Goal: Register for event/course

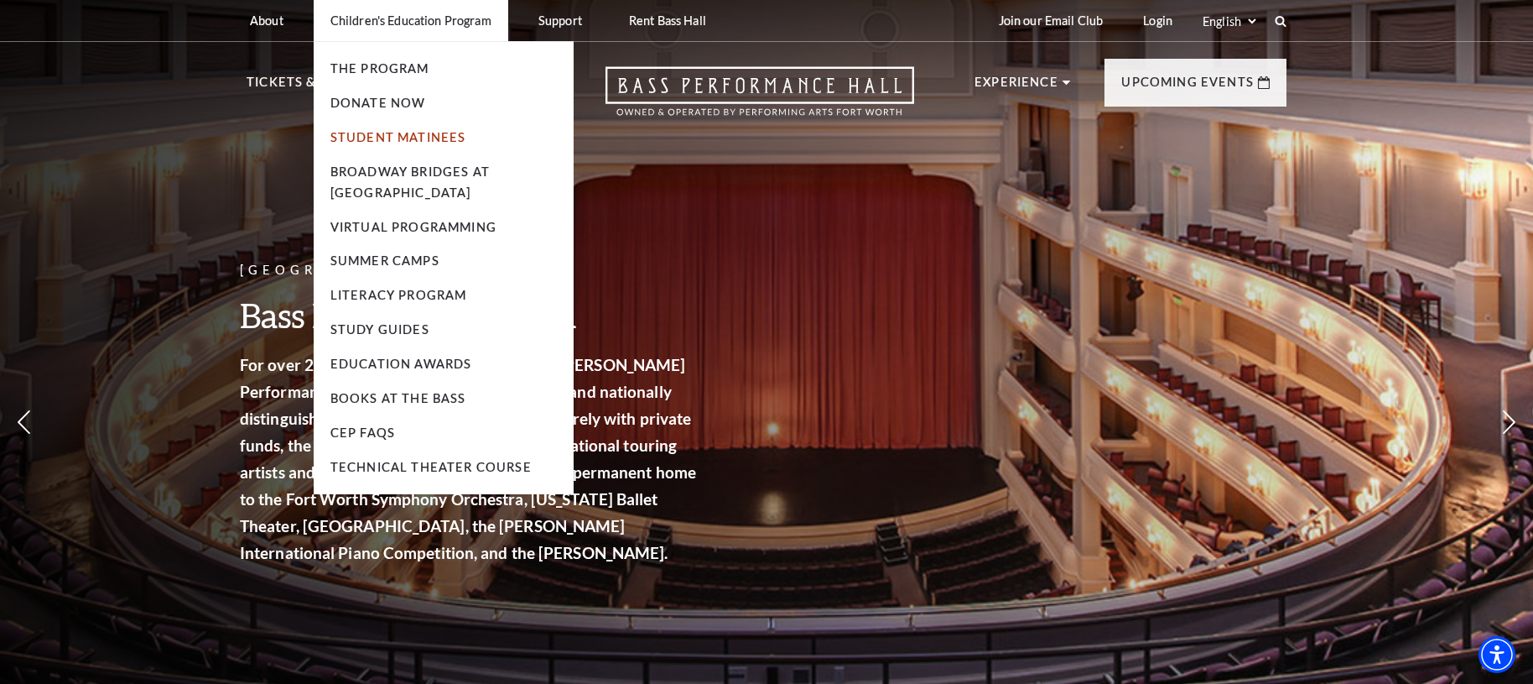
click at [386, 142] on link "Student Matinees" at bounding box center [399, 137] width 136 height 14
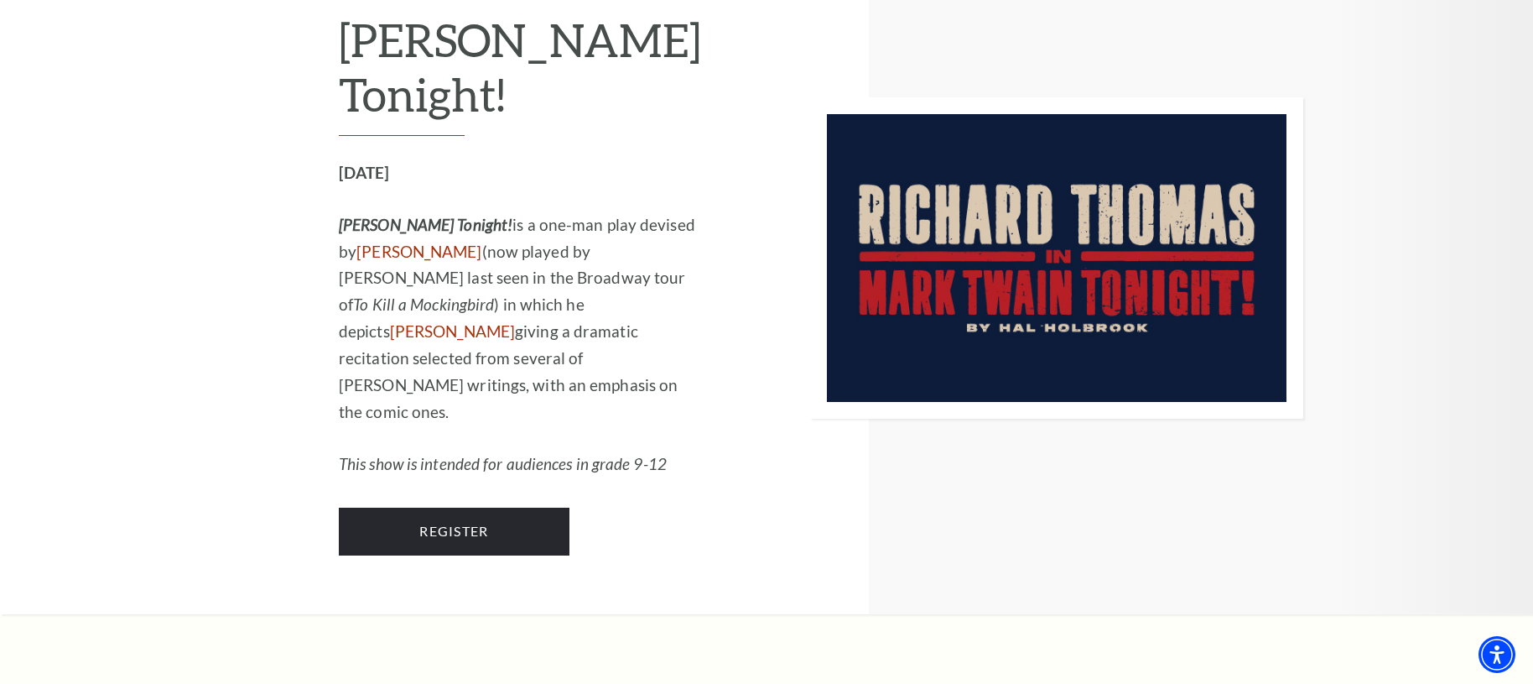
scroll to position [1643, 0]
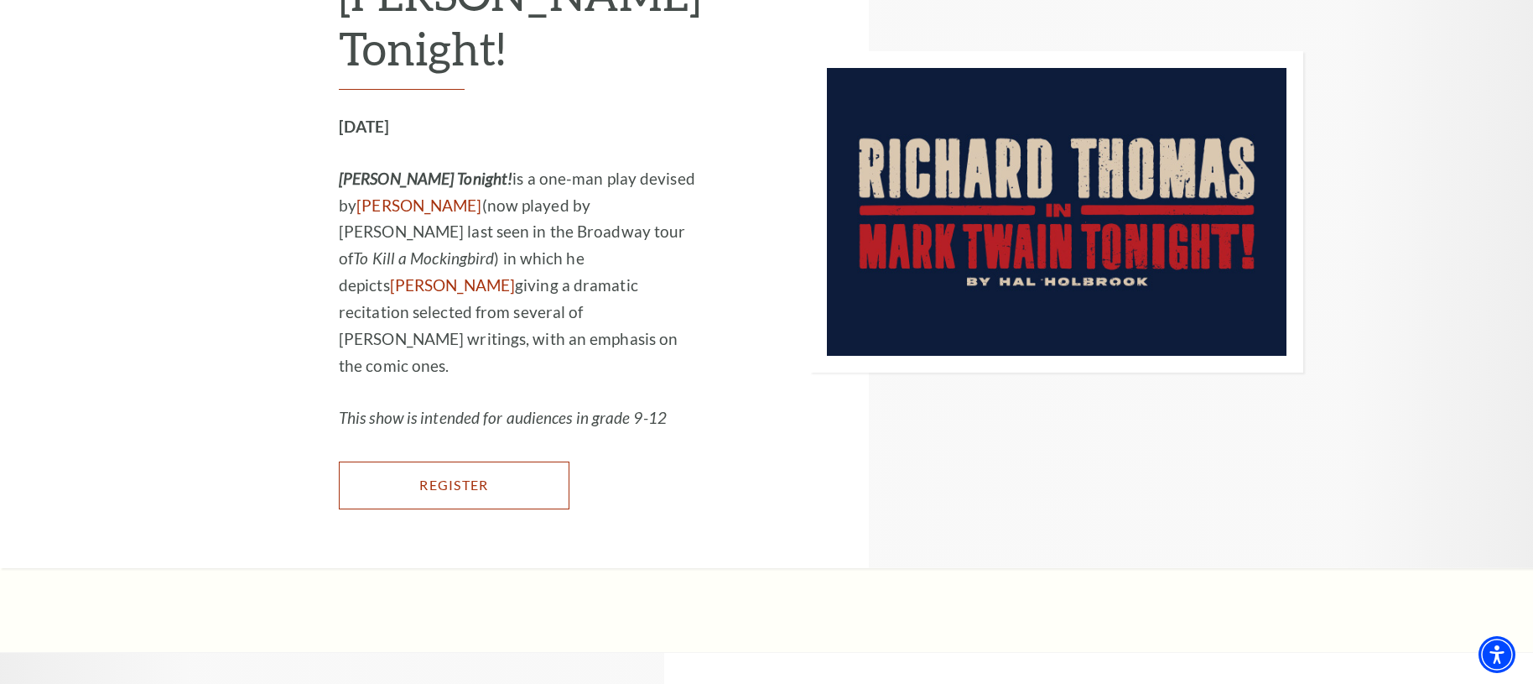
click at [403, 464] on link "Register" at bounding box center [454, 484] width 231 height 47
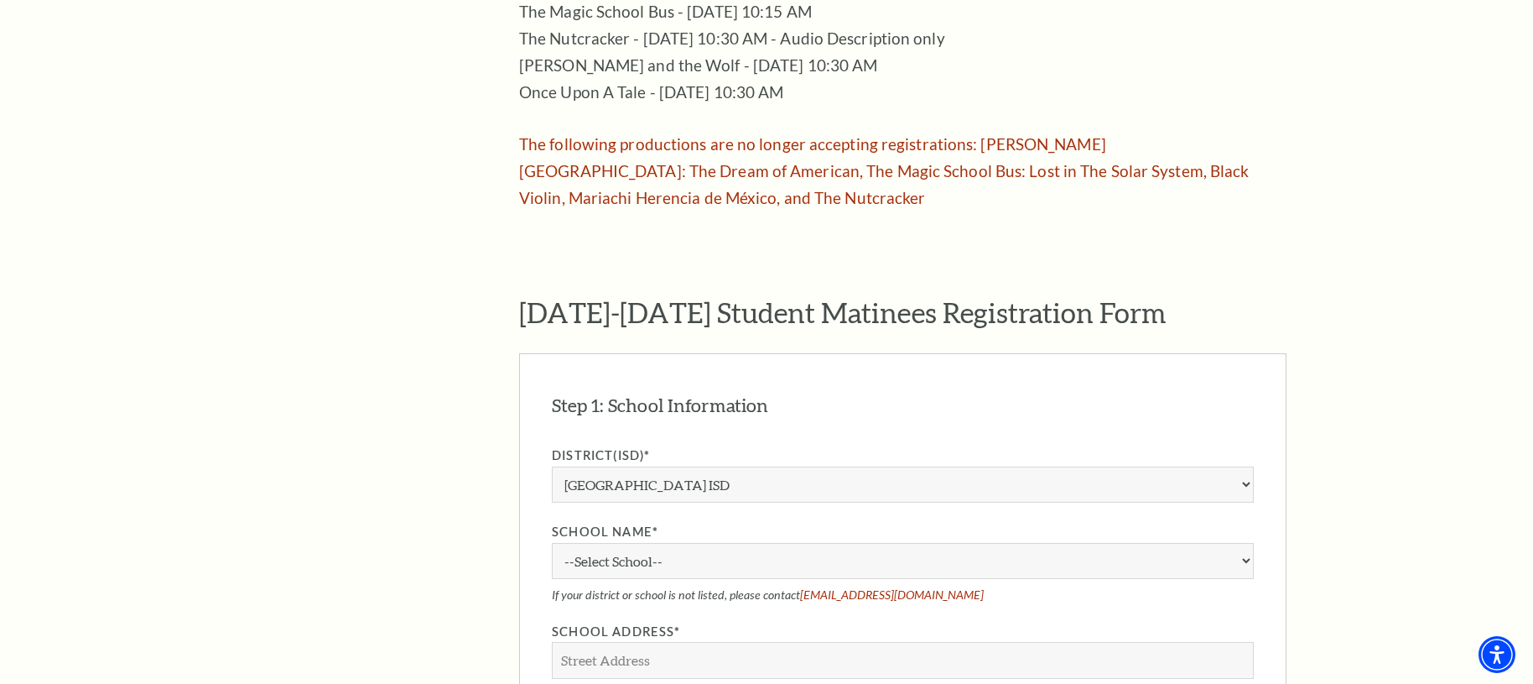
scroll to position [1221, 0]
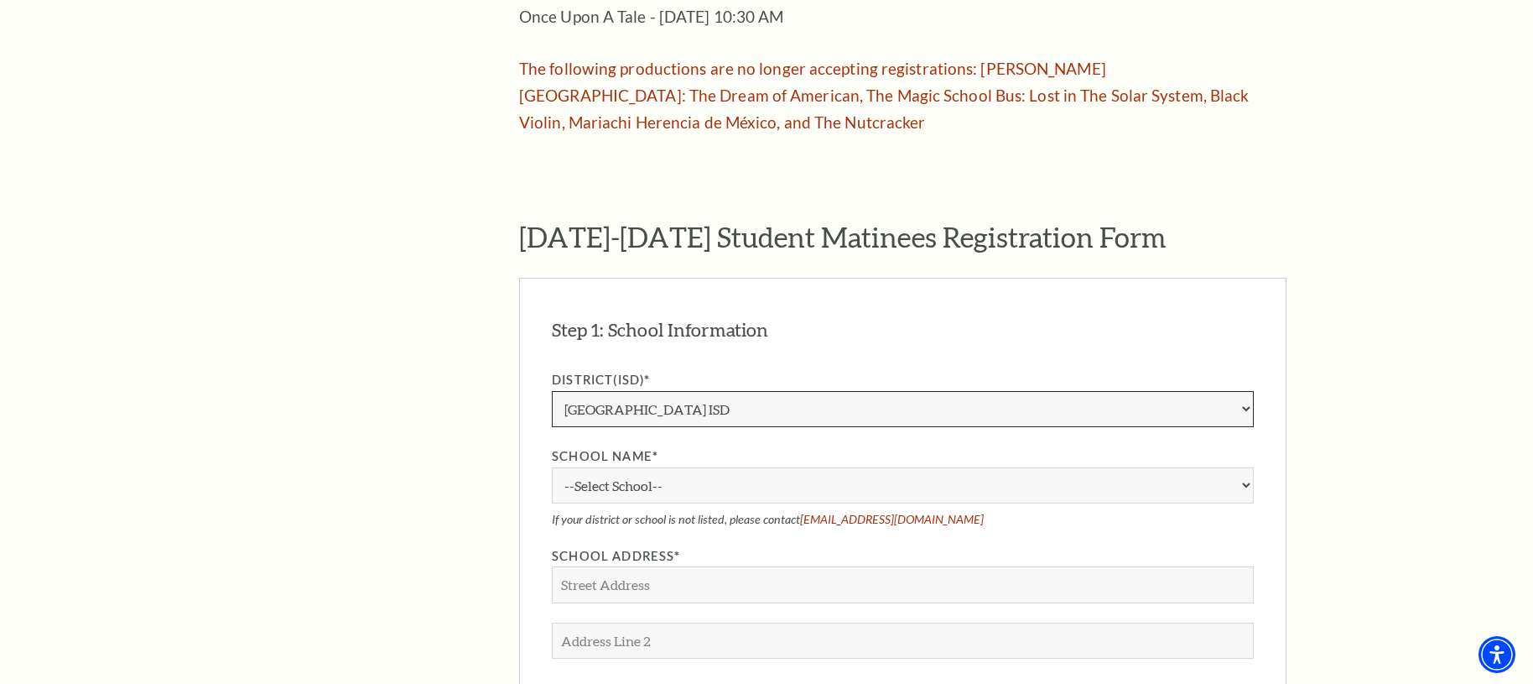
click at [764, 391] on select "Aledo ISD Alvarado ISD Alvord ISD Arlington ISD Azle ISD Bellevue ISD Birdville…" at bounding box center [903, 409] width 702 height 36
select select "Garland ISD"
click at [552, 391] on select "Aledo ISD Alvarado ISD Alvord ISD Arlington ISD Azle ISD Bellevue ISD Birdville…" at bounding box center [903, 409] width 702 height 36
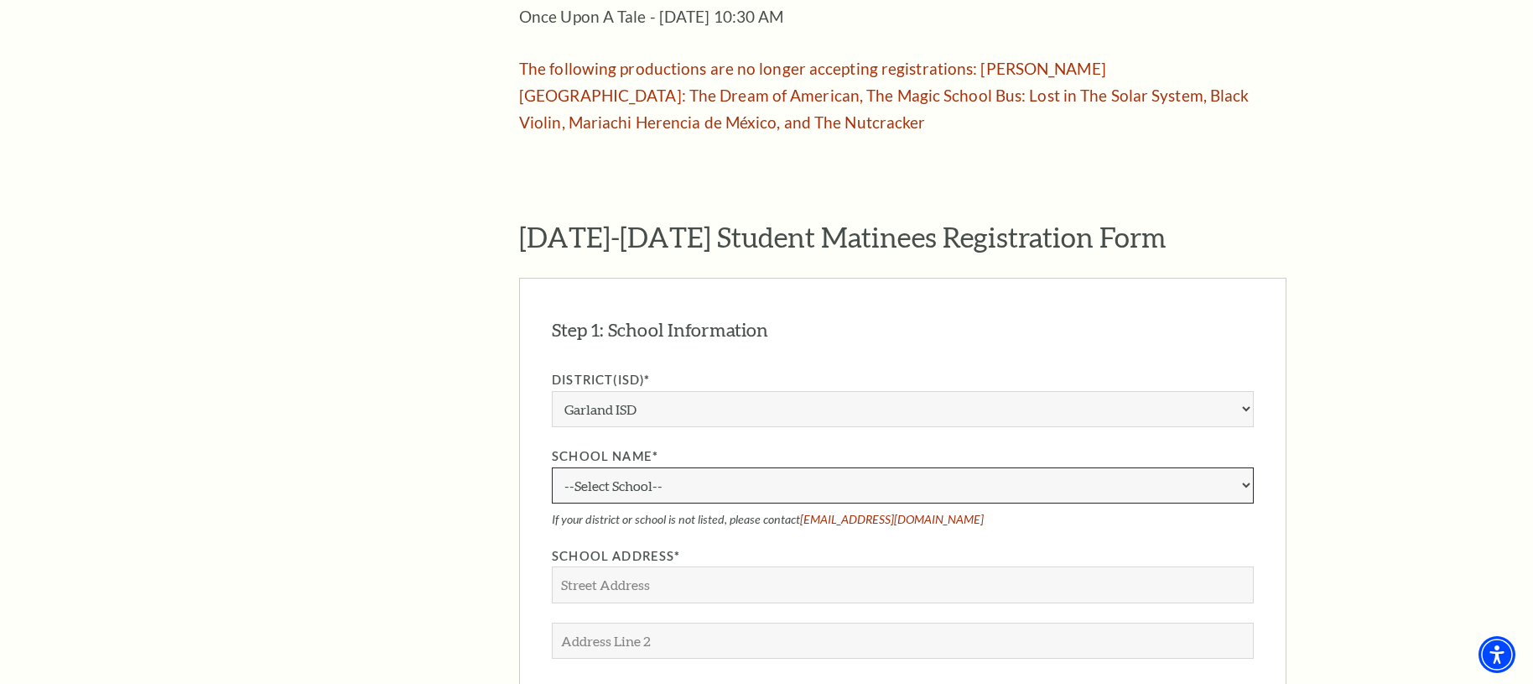
click at [743, 467] on select "--Select School-- South Garland High School" at bounding box center [903, 485] width 702 height 36
